Goal: Task Accomplishment & Management: Manage account settings

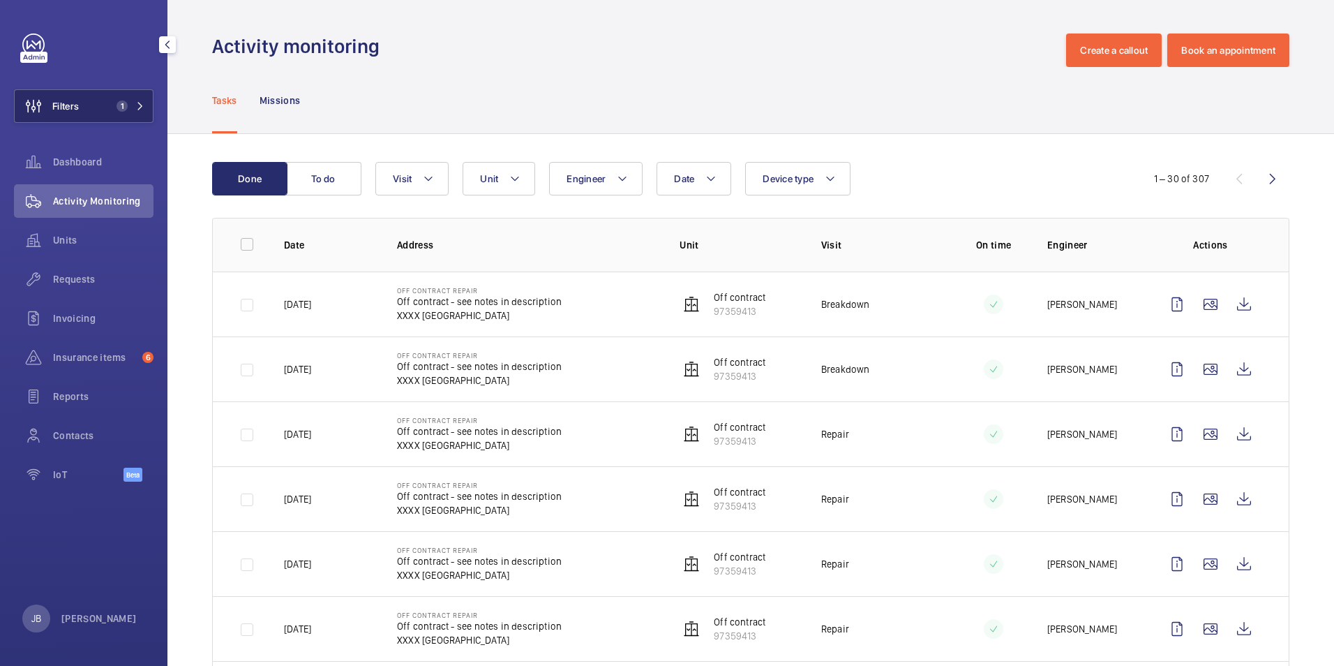
click at [81, 108] on button "Filters 1" at bounding box center [84, 106] width 140 height 34
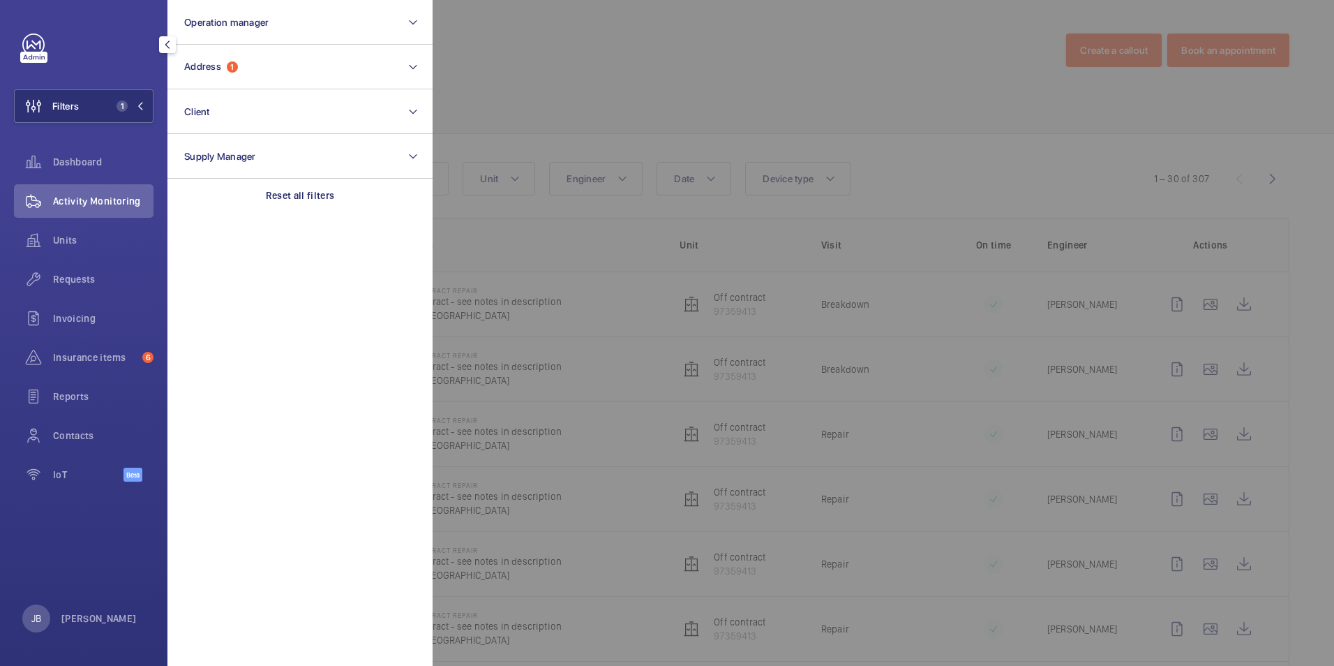
click at [609, 80] on div at bounding box center [1100, 333] width 1334 height 666
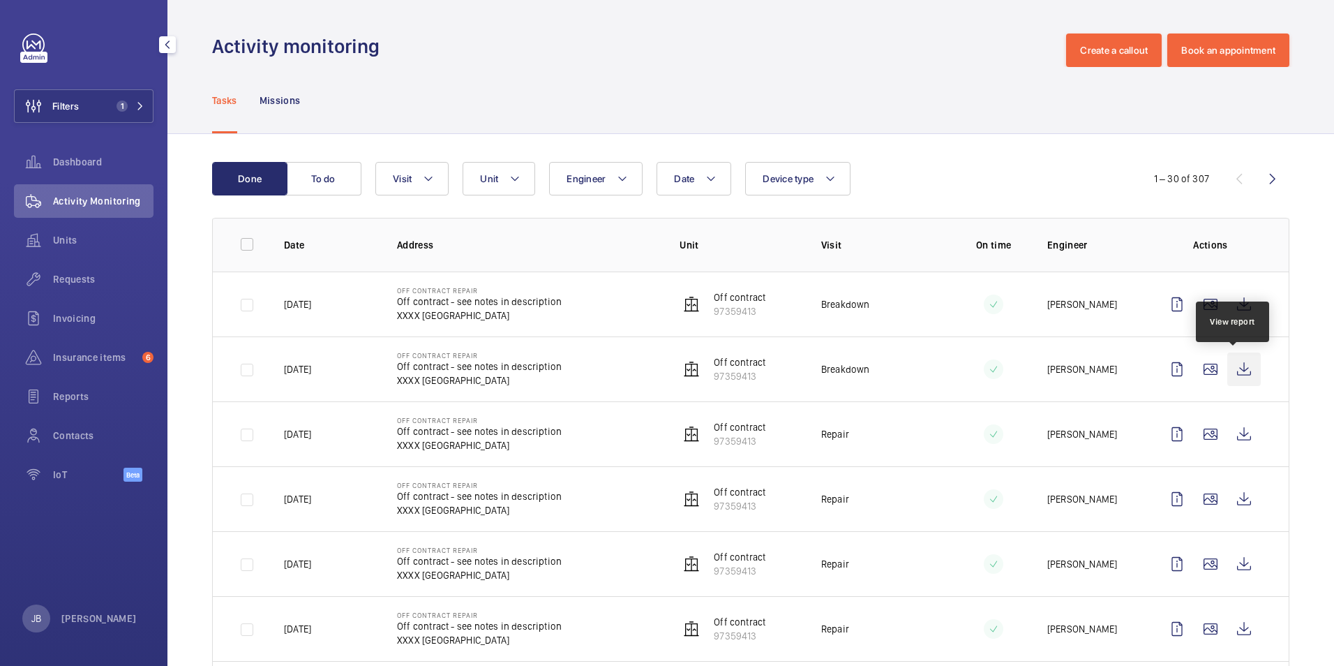
click at [1233, 365] on wm-front-icon-button at bounding box center [1245, 369] width 34 height 34
click at [61, 118] on span "Filters" at bounding box center [47, 106] width 64 height 34
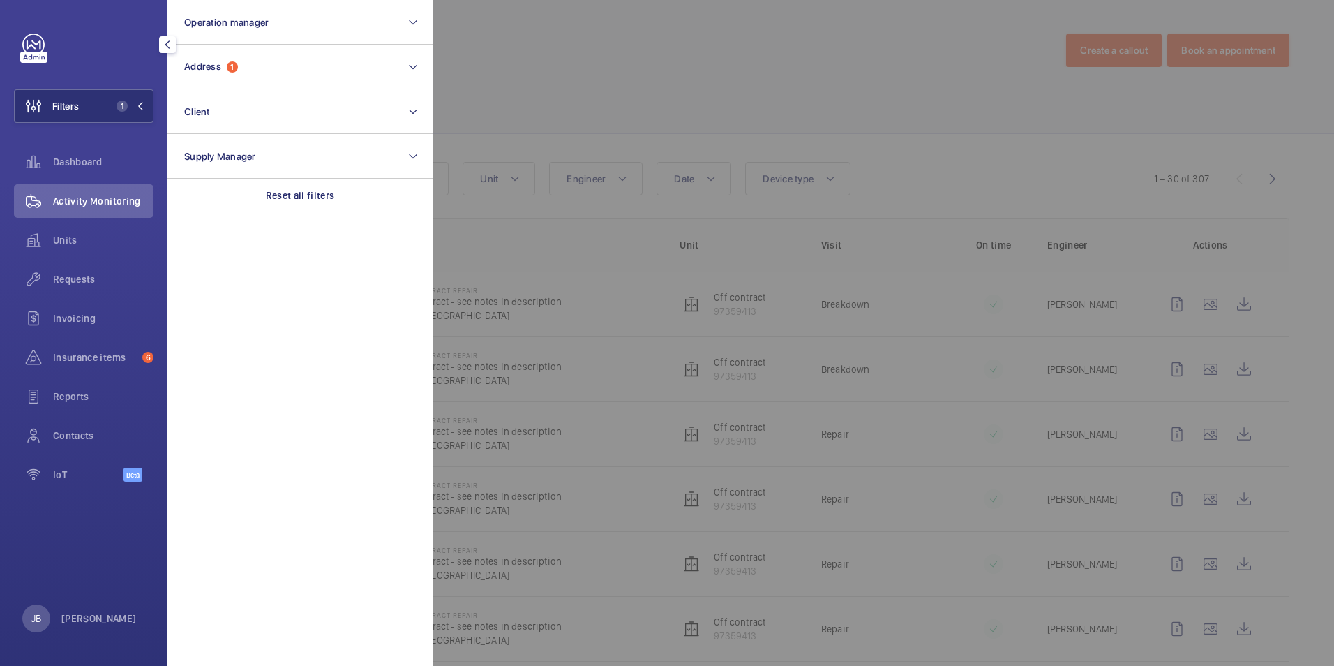
click at [519, 86] on div at bounding box center [1100, 333] width 1334 height 666
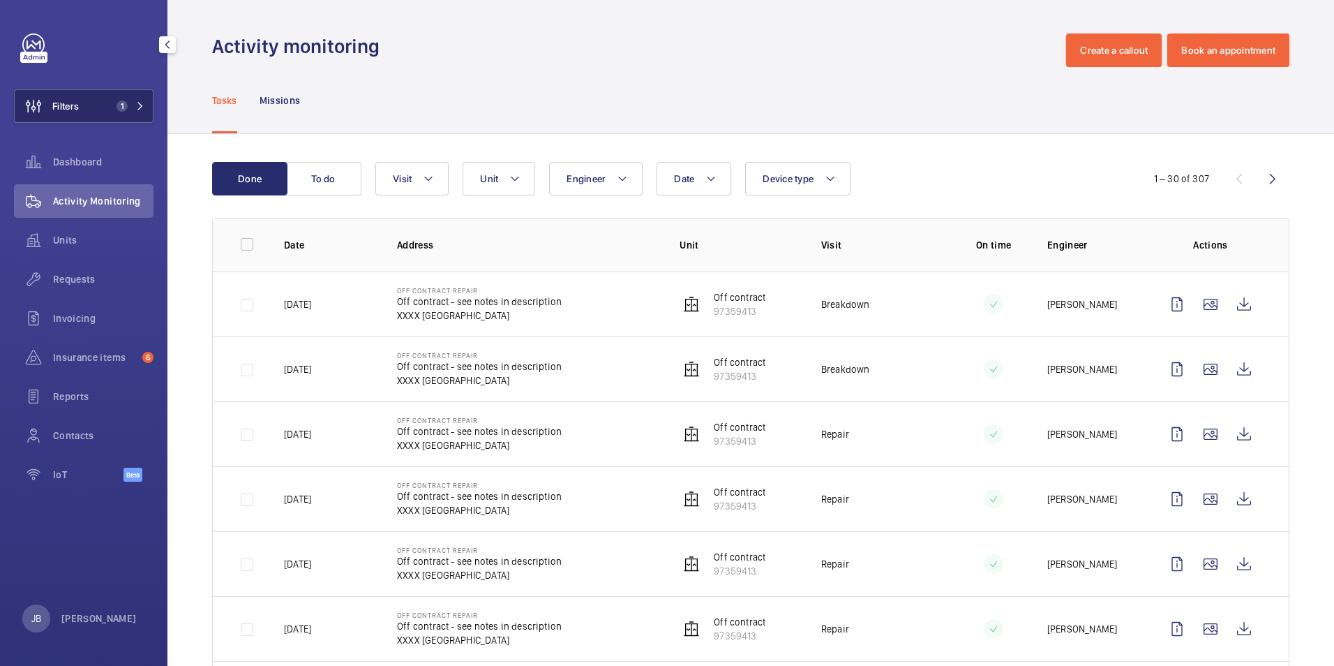
click at [67, 91] on span "Filters" at bounding box center [47, 106] width 64 height 34
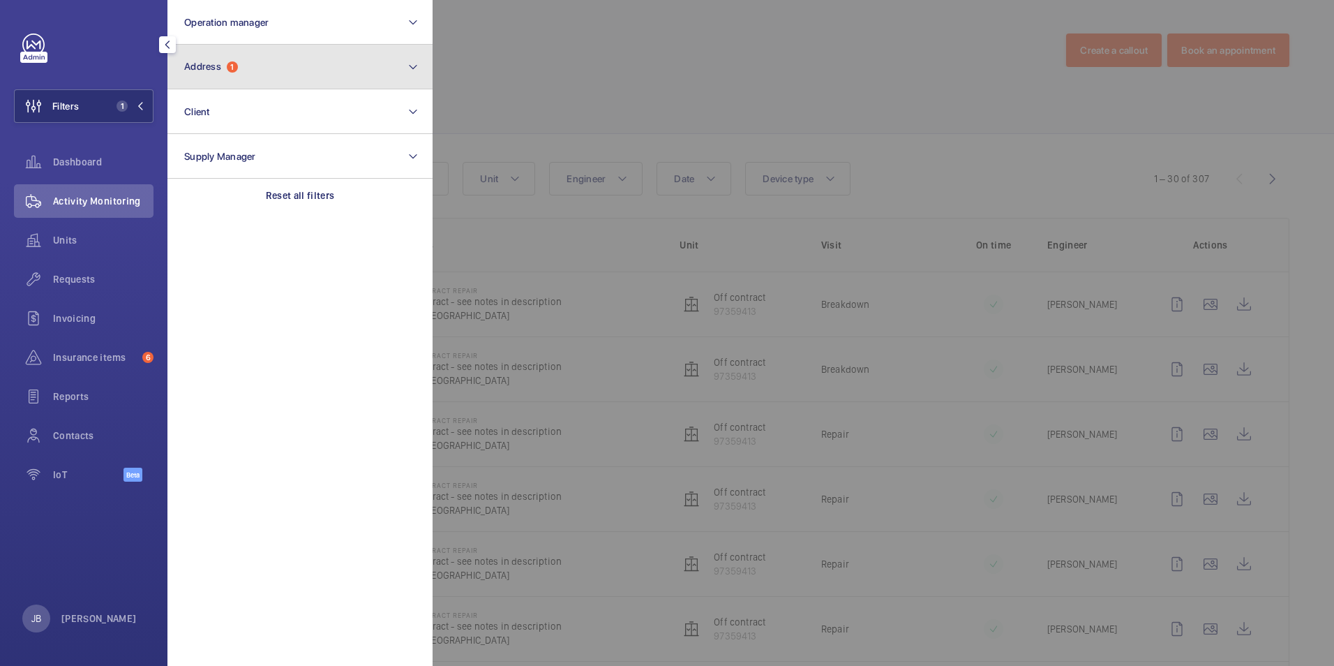
click at [269, 68] on button "Address 1" at bounding box center [300, 67] width 265 height 45
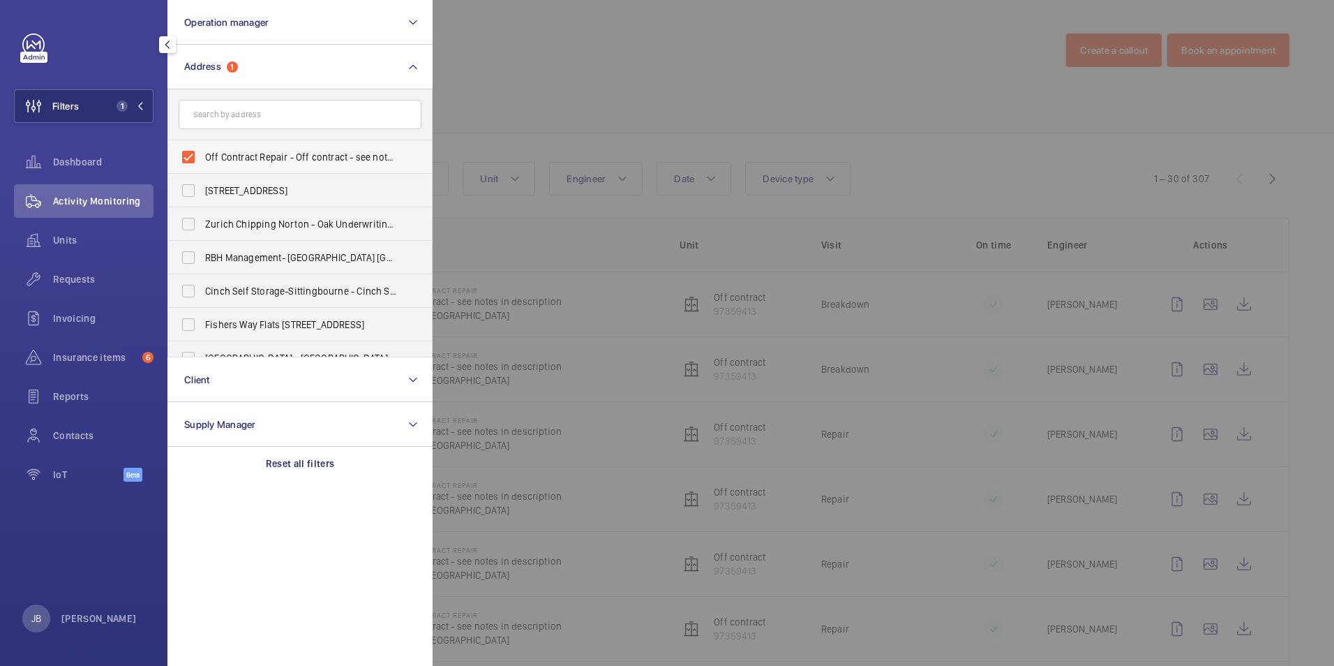
click at [181, 151] on label "Off Contract Repair - Off contract - see notes in description, [GEOGRAPHIC_DATA…" at bounding box center [289, 157] width 243 height 34
click at [181, 151] on input "Off Contract Repair - Off contract - see notes in description, [GEOGRAPHIC_DATA…" at bounding box center [188, 157] width 28 height 28
checkbox input "false"
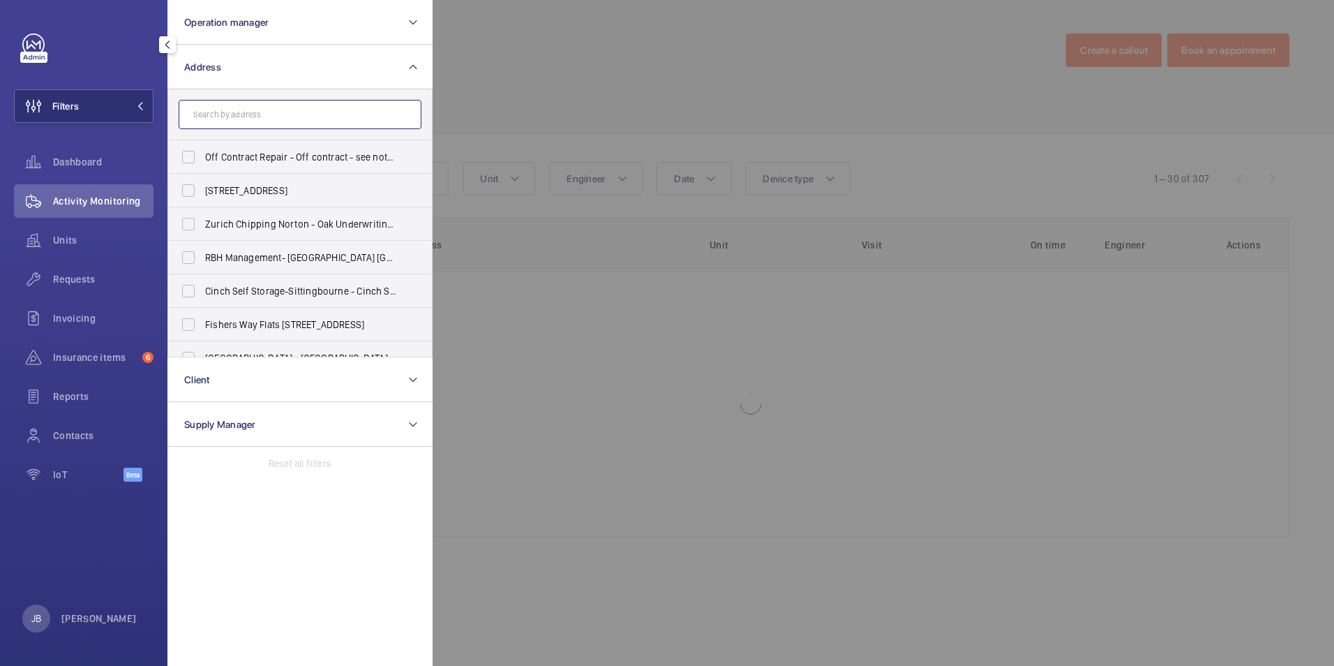
paste input "EC3A 7LP"
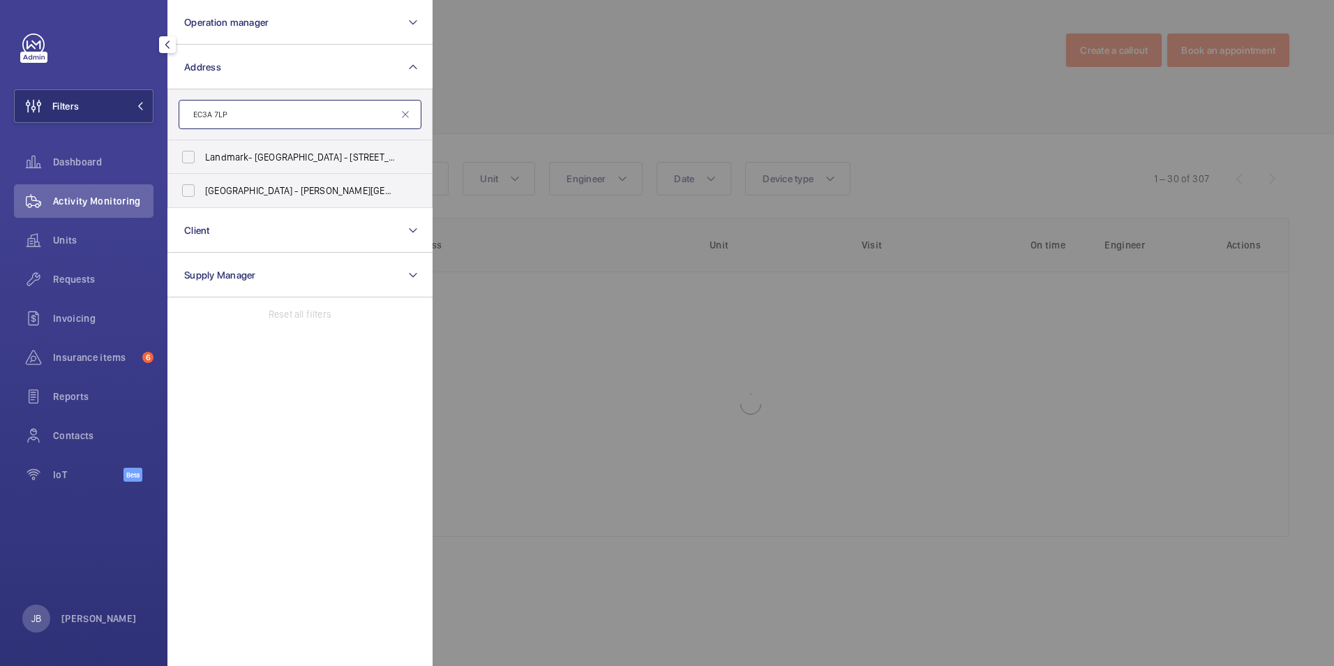
type input "EC3A 7LP"
click at [189, 157] on label "Landmark- [GEOGRAPHIC_DATA] - [STREET_ADDRESS][PERSON_NAME]" at bounding box center [289, 157] width 243 height 34
click at [189, 157] on input "Landmark- [GEOGRAPHIC_DATA] - [STREET_ADDRESS][PERSON_NAME]" at bounding box center [188, 157] width 28 height 28
checkbox input "true"
click at [189, 184] on label "[STREET_ADDRESS][PERSON_NAME]" at bounding box center [289, 191] width 243 height 34
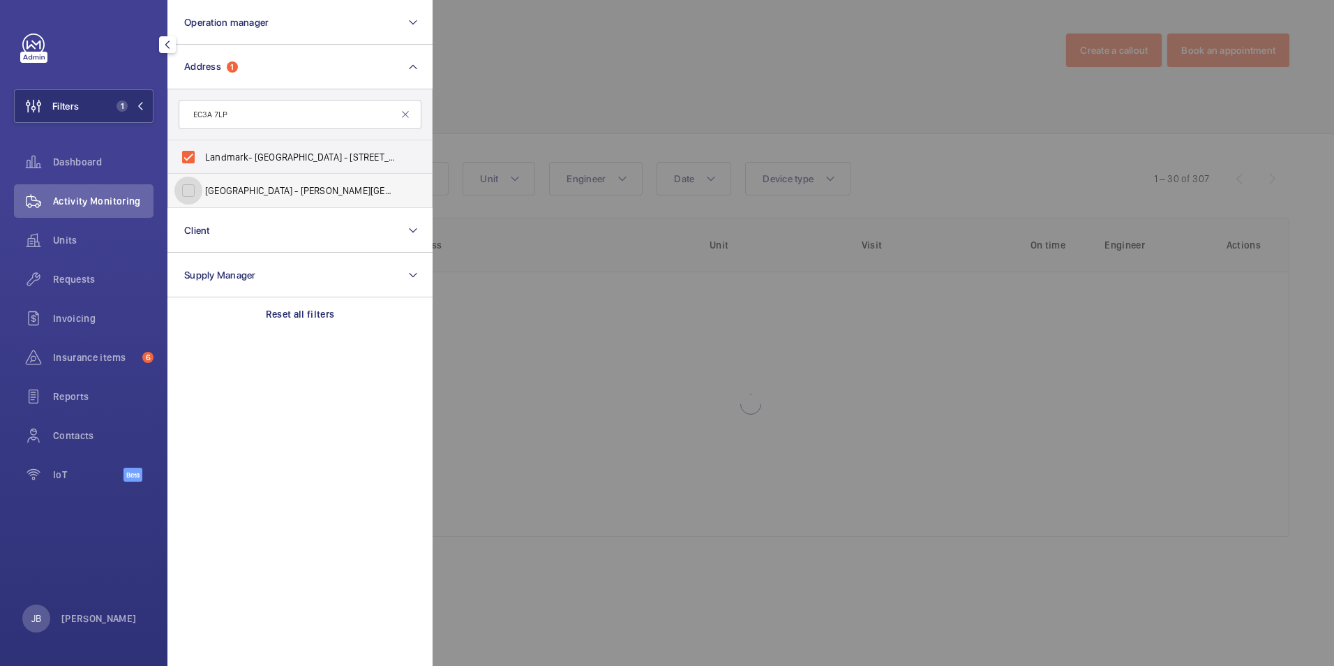
click at [189, 184] on input "[STREET_ADDRESS][PERSON_NAME]" at bounding box center [188, 191] width 28 height 28
checkbox input "true"
click at [641, 98] on div at bounding box center [1100, 333] width 1334 height 666
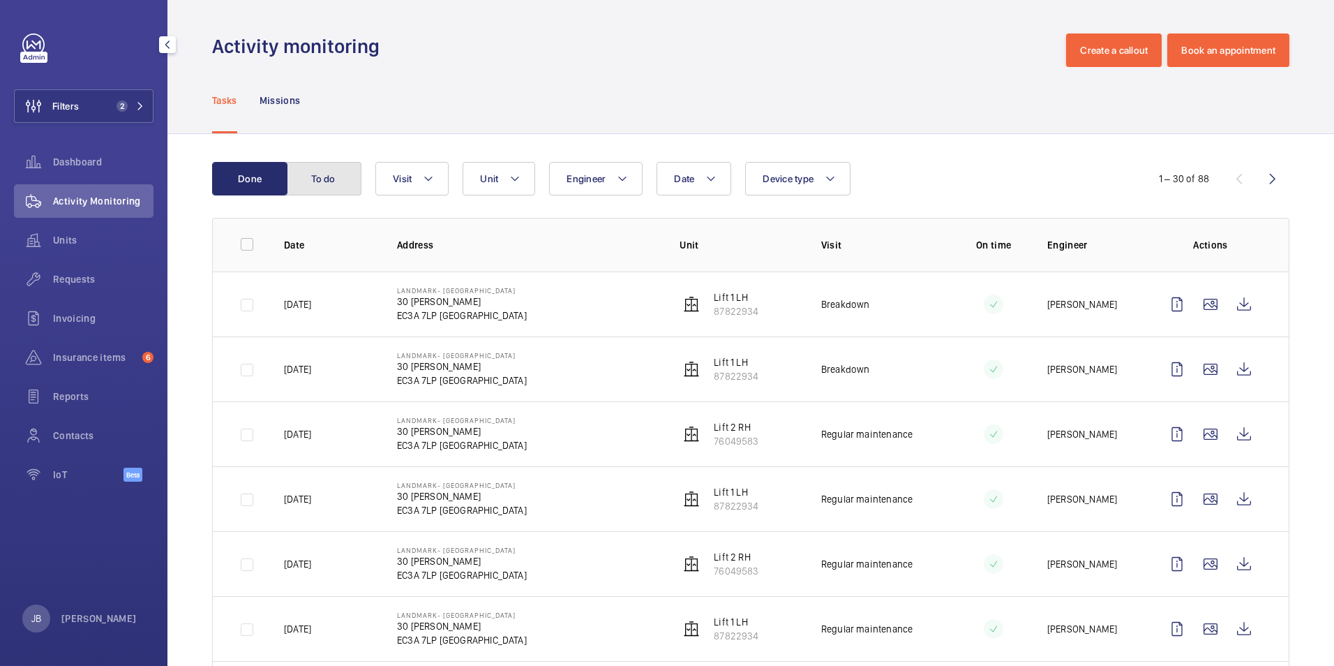
click at [325, 178] on button "To do" at bounding box center [323, 179] width 75 height 34
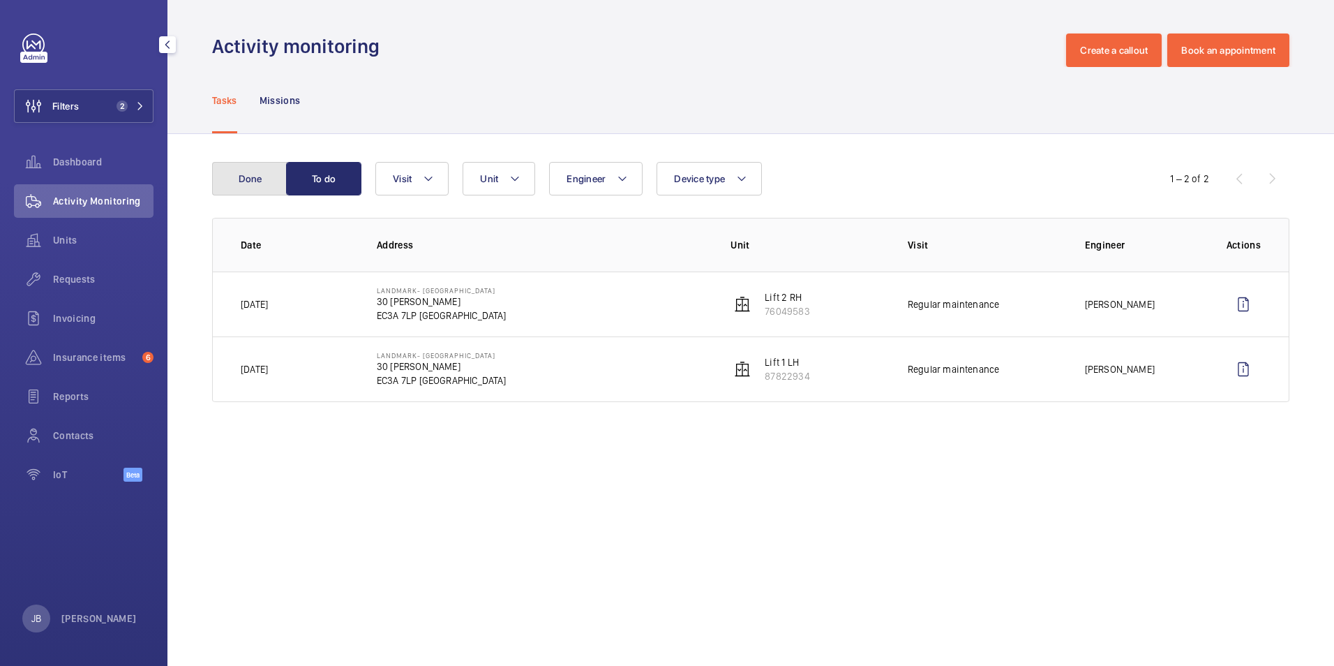
click at [241, 179] on button "Done" at bounding box center [249, 179] width 75 height 34
